Goal: Check status: Check status

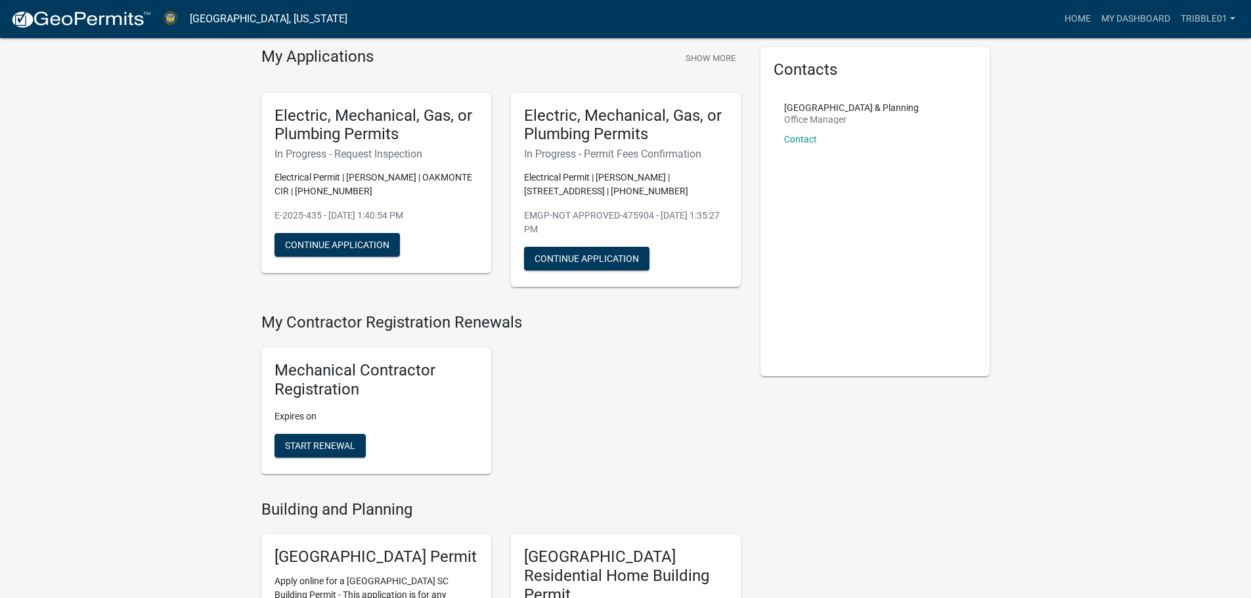
scroll to position [35, 0]
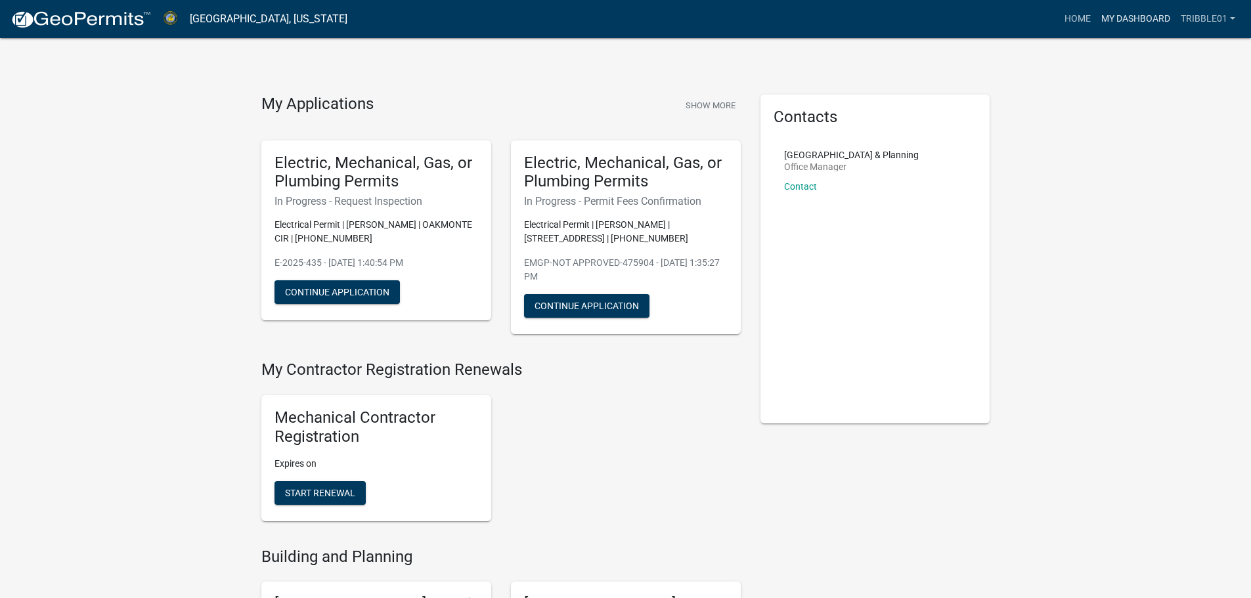
click at [1127, 14] on link "My Dashboard" at bounding box center [1135, 19] width 79 height 25
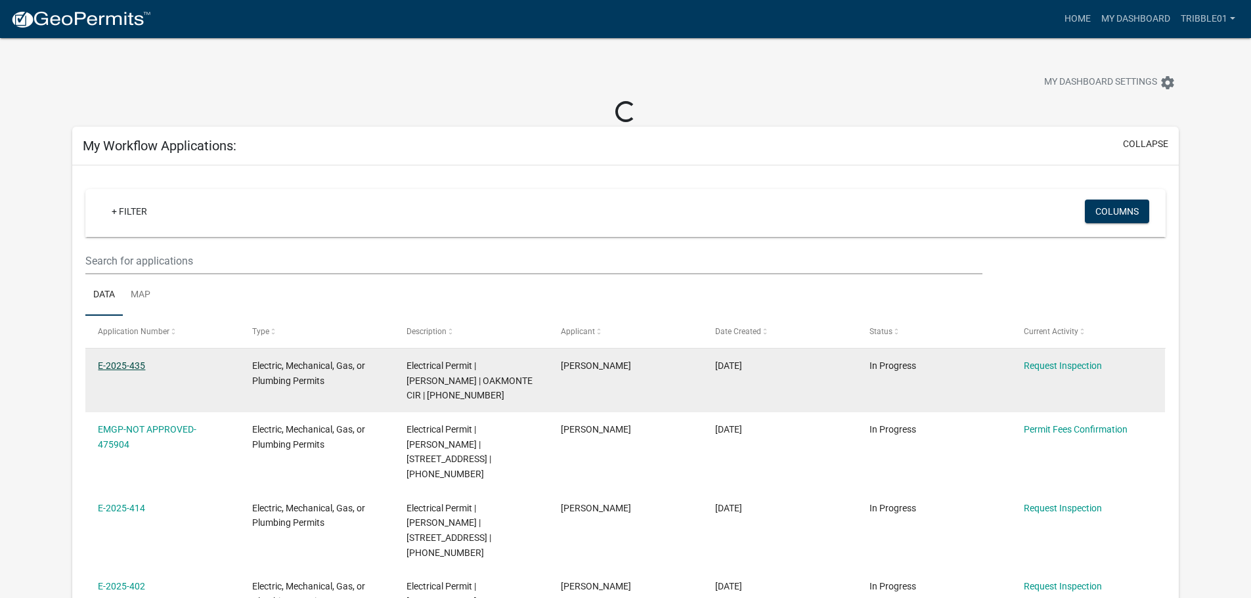
click at [108, 360] on link "E-2025-435" at bounding box center [121, 365] width 47 height 11
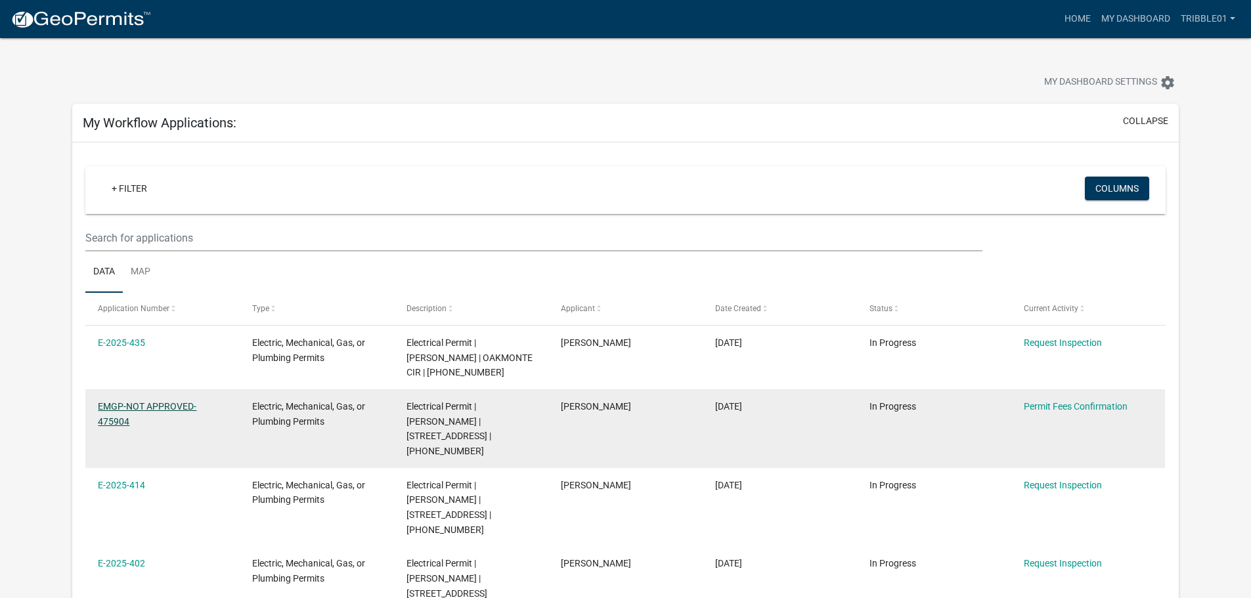
click at [186, 426] on datatable-body-cell "EMGP-NOT APPROVED-475904" at bounding box center [162, 428] width 154 height 79
click at [194, 403] on link "EMGP-NOT APPROVED-475904" at bounding box center [147, 414] width 98 height 26
